Goal: Information Seeking & Learning: Compare options

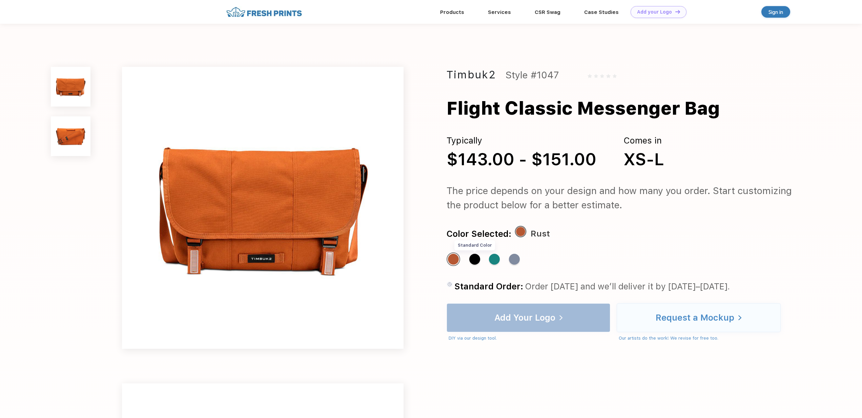
click at [475, 260] on div "Standard Color" at bounding box center [474, 259] width 11 height 11
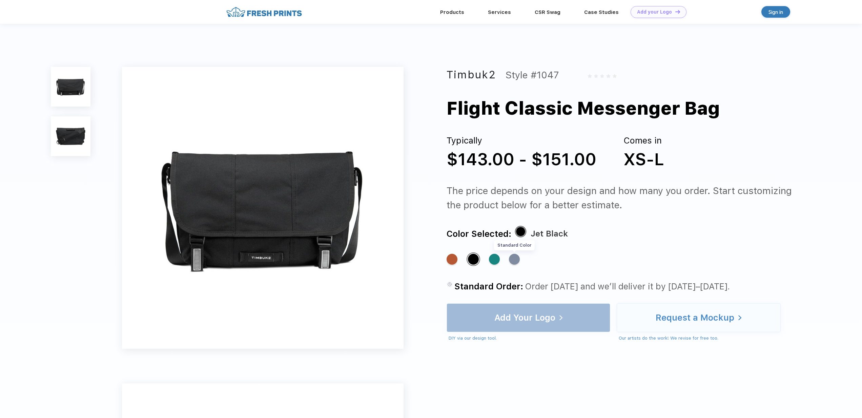
click at [513, 260] on div "Standard Color" at bounding box center [514, 259] width 11 height 11
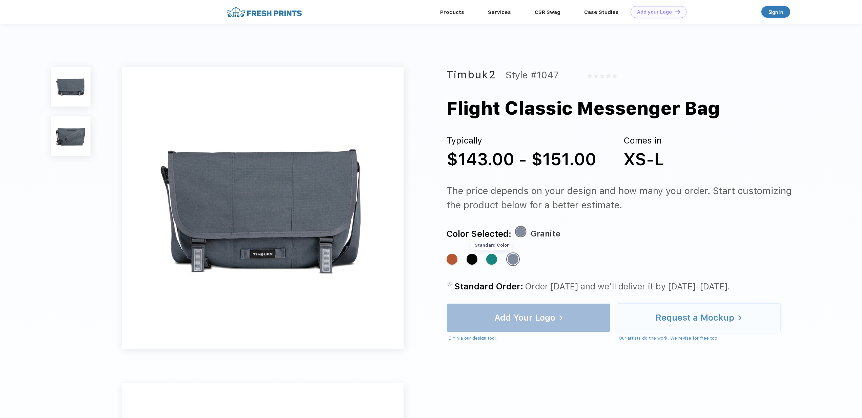
click at [491, 260] on div "Standard Color" at bounding box center [491, 259] width 11 height 11
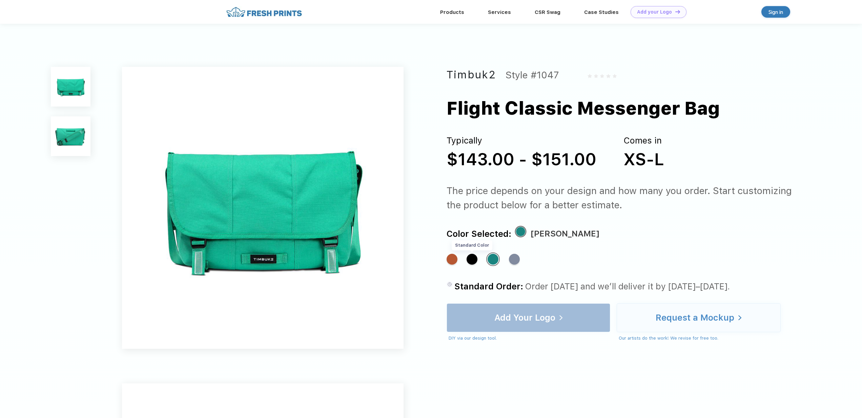
click at [470, 259] on div "Standard Color" at bounding box center [472, 259] width 11 height 11
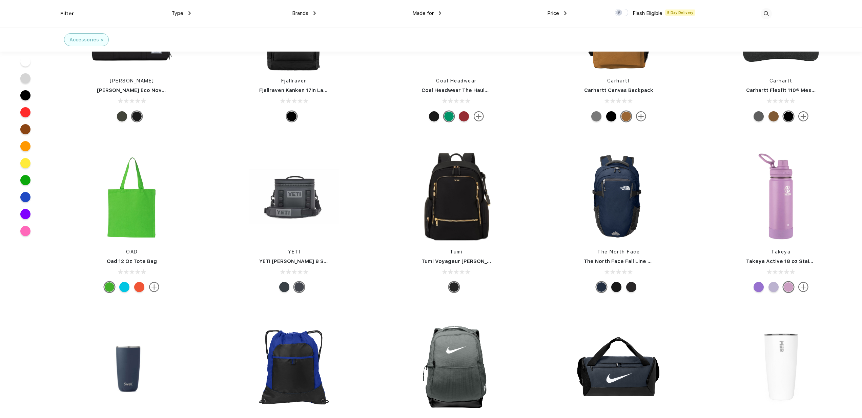
scroll to position [1446, 0]
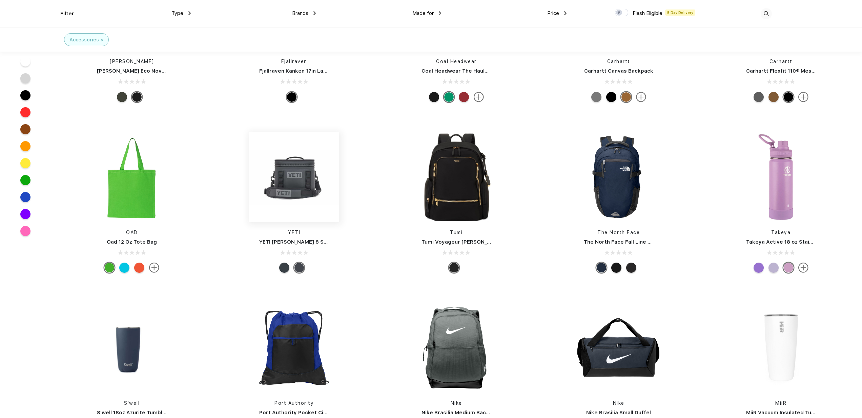
click at [291, 180] on img at bounding box center [294, 177] width 90 height 90
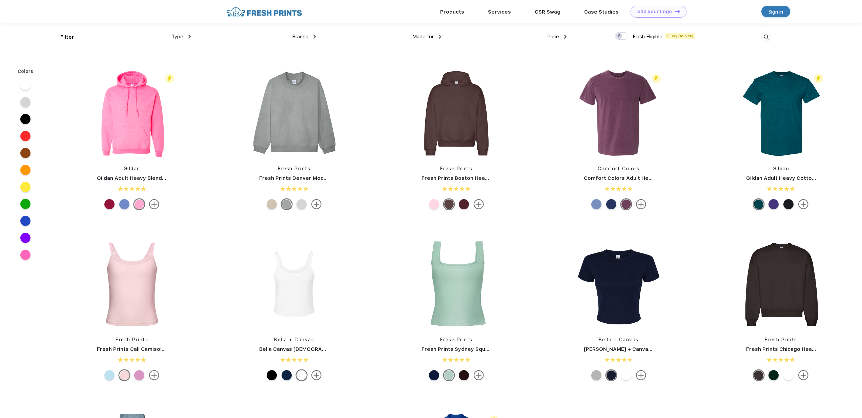
click at [187, 36] on div "Type" at bounding box center [181, 37] width 19 height 8
click at [178, 97] on div "Accessories" at bounding box center [177, 96] width 27 height 7
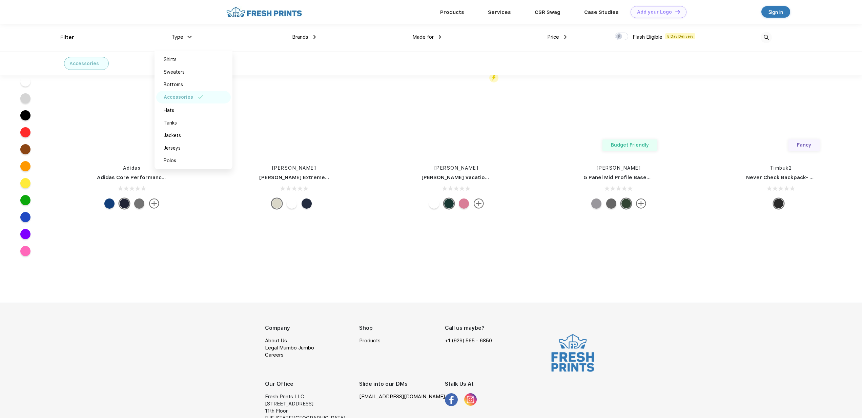
scroll to position [16562, 0]
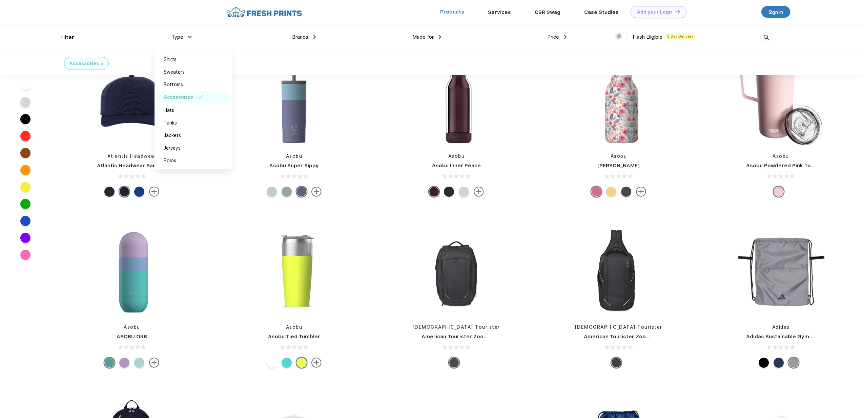
click at [461, 11] on link "Products" at bounding box center [452, 12] width 24 height 6
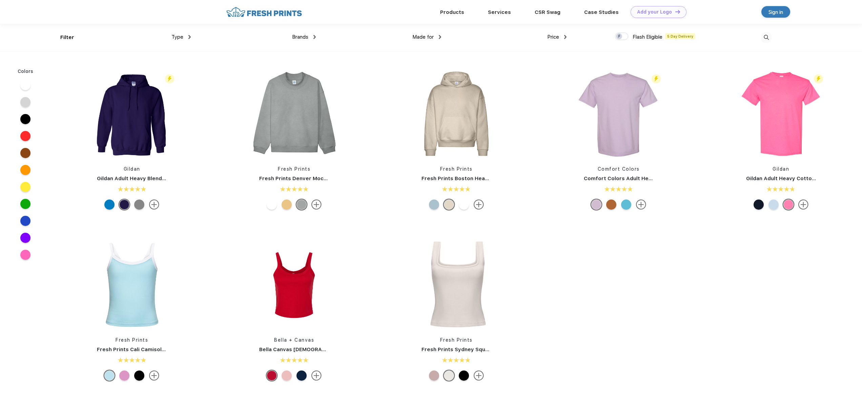
scroll to position [0, 0]
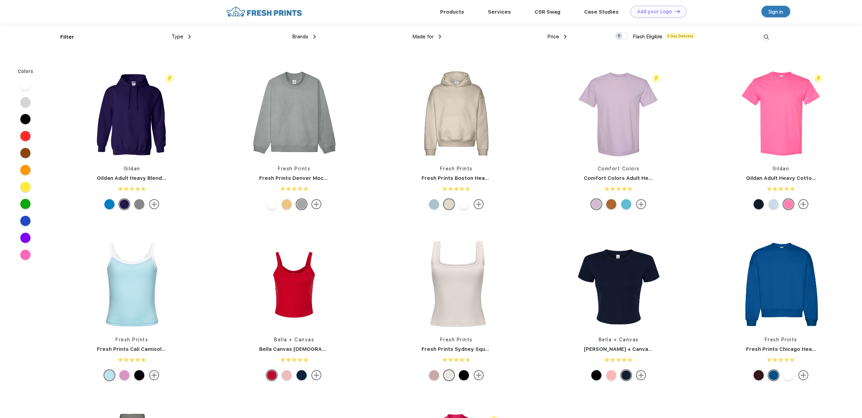
click at [254, 10] on img at bounding box center [264, 12] width 80 height 12
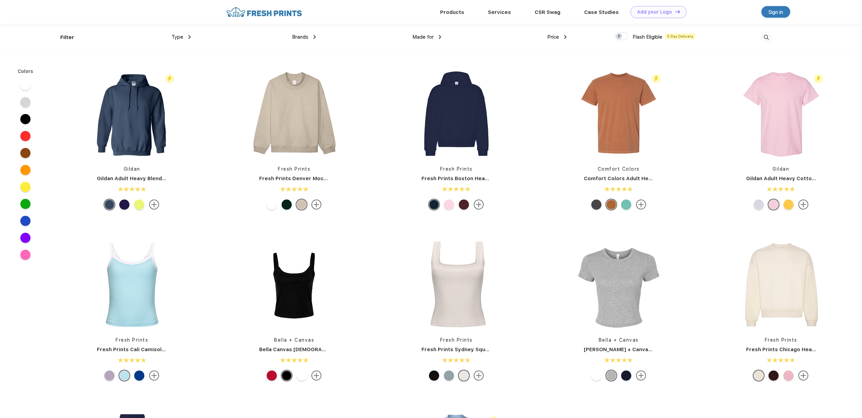
scroll to position [0, 0]
click at [186, 37] on div "Type" at bounding box center [181, 37] width 19 height 8
click at [270, 10] on img at bounding box center [264, 12] width 80 height 12
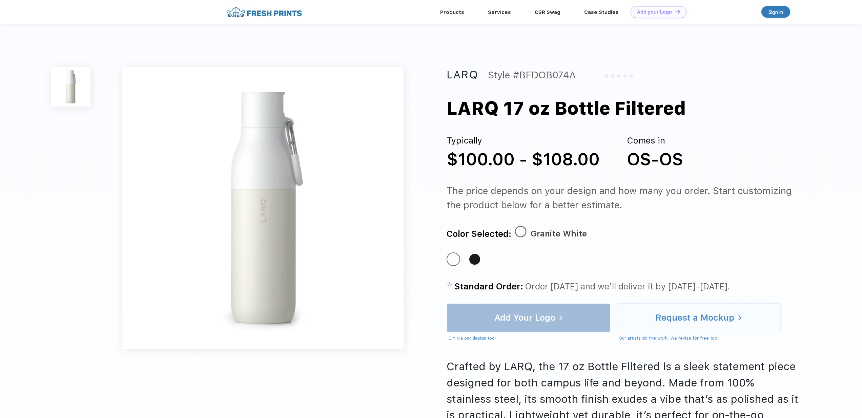
click at [274, 12] on img at bounding box center [264, 12] width 80 height 12
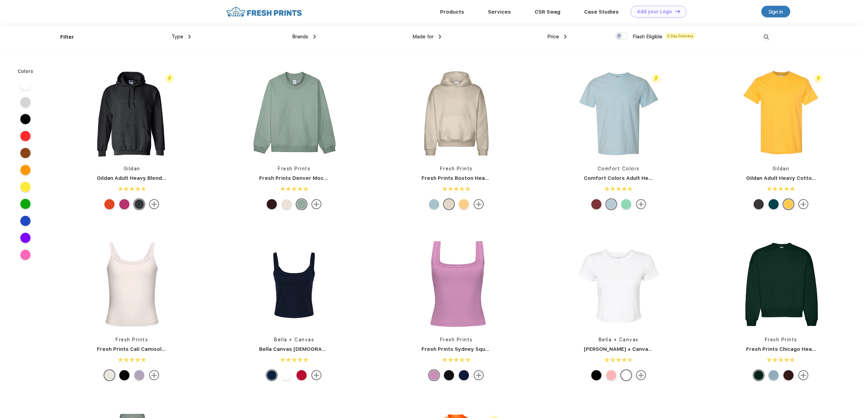
click at [565, 36] on img at bounding box center [565, 37] width 2 height 4
click at [545, 82] on div "$$$" at bounding box center [544, 84] width 8 height 7
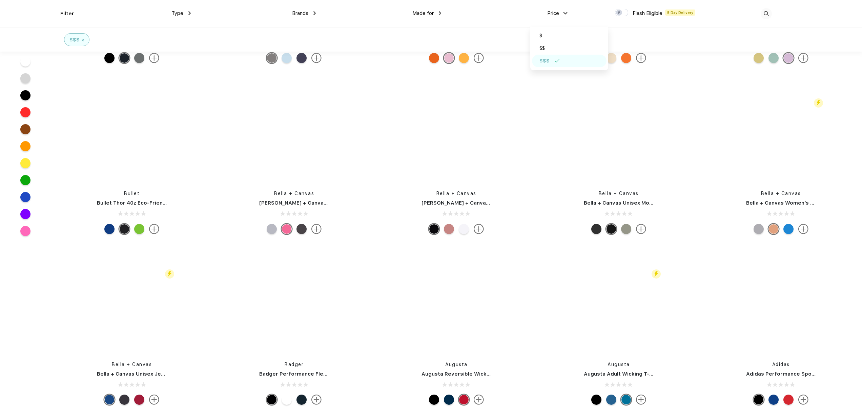
scroll to position [5996, 0]
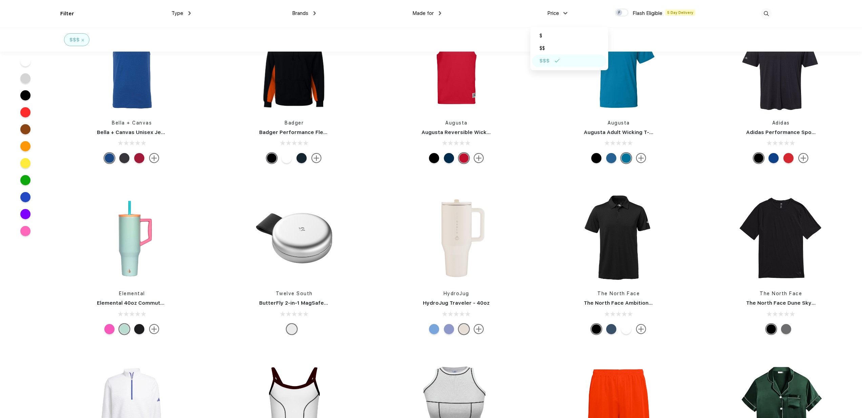
click at [66, 14] on div "Type Shirts Sweaters Bottoms Accessories Hats Tanks Jackets Jerseys Polos" at bounding box center [127, 13] width 125 height 27
click at [185, 13] on div "Type" at bounding box center [181, 13] width 19 height 8
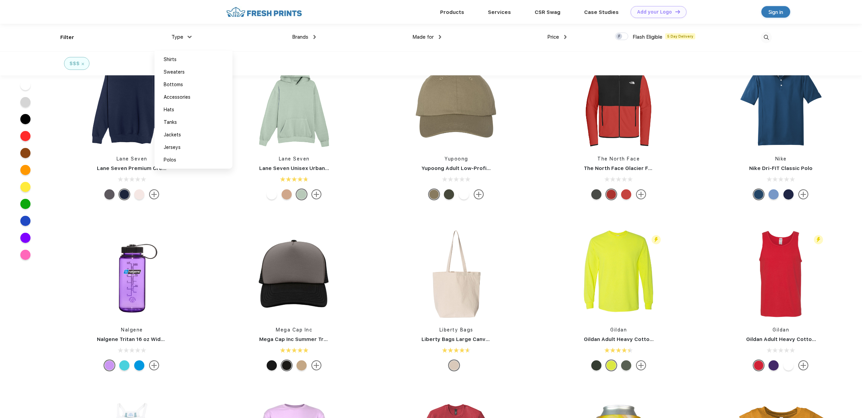
scroll to position [3525, 0]
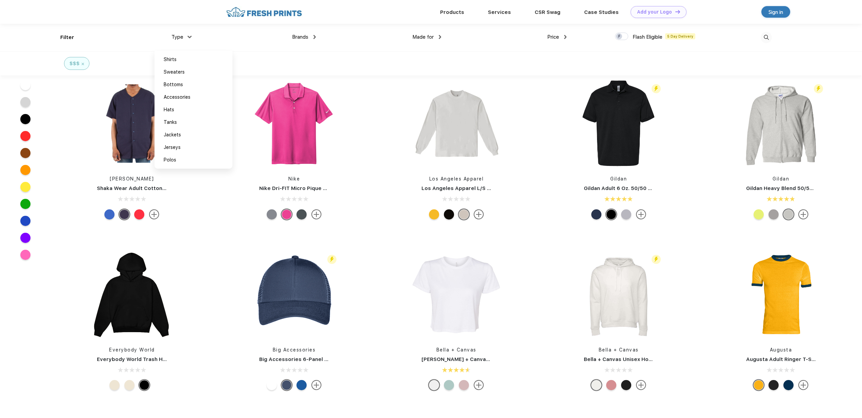
click at [276, 10] on img at bounding box center [264, 12] width 80 height 12
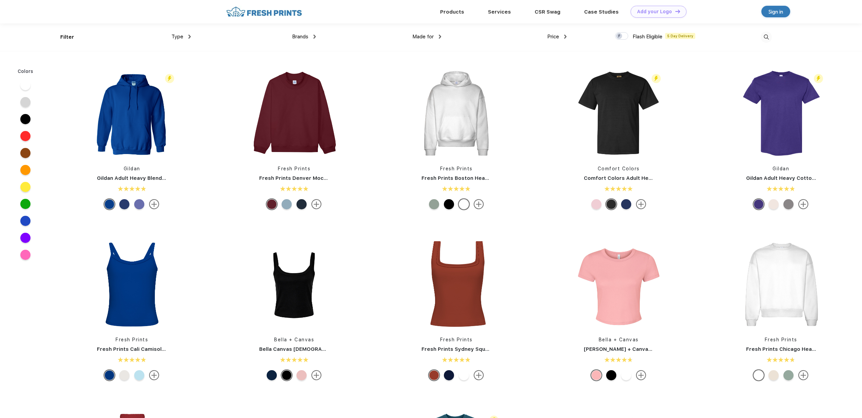
scroll to position [0, 0]
click at [264, 12] on img at bounding box center [264, 12] width 80 height 12
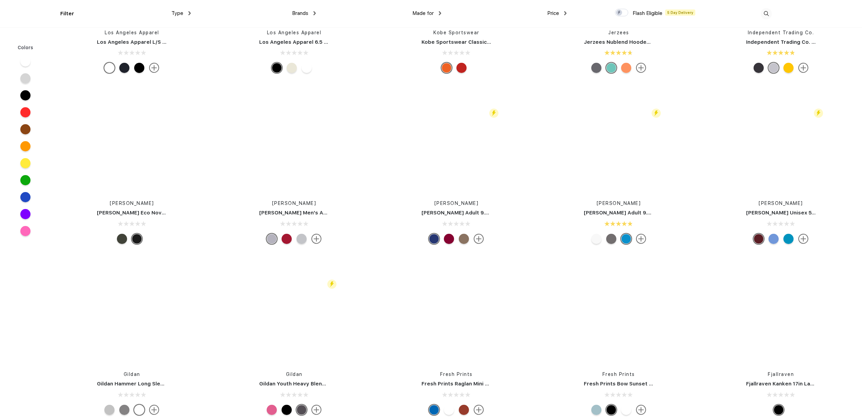
scroll to position [7352, 0]
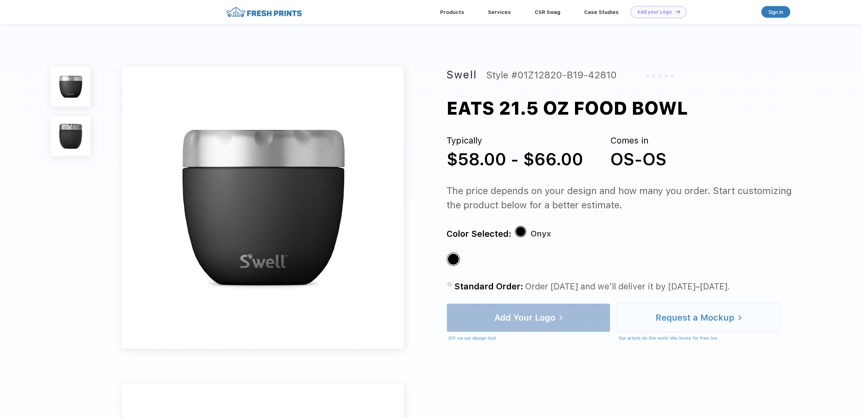
drag, startPoint x: 449, startPoint y: 108, endPoint x: 688, endPoint y: 115, distance: 239.4
click at [688, 115] on div "EATS 21.5 OZ FOOD BOWL" at bounding box center [567, 108] width 241 height 27
copy div "EATS 21.5 OZ FOOD BOWL"
